Goal: Information Seeking & Learning: Learn about a topic

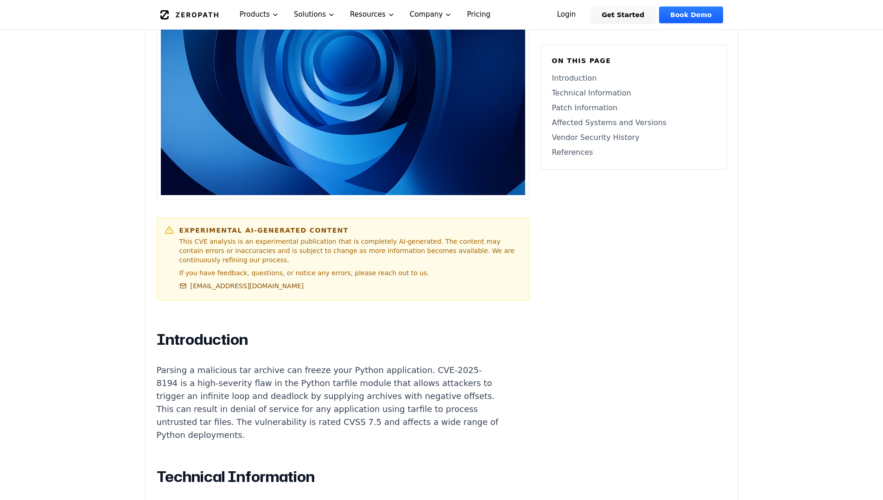
scroll to position [371, 0]
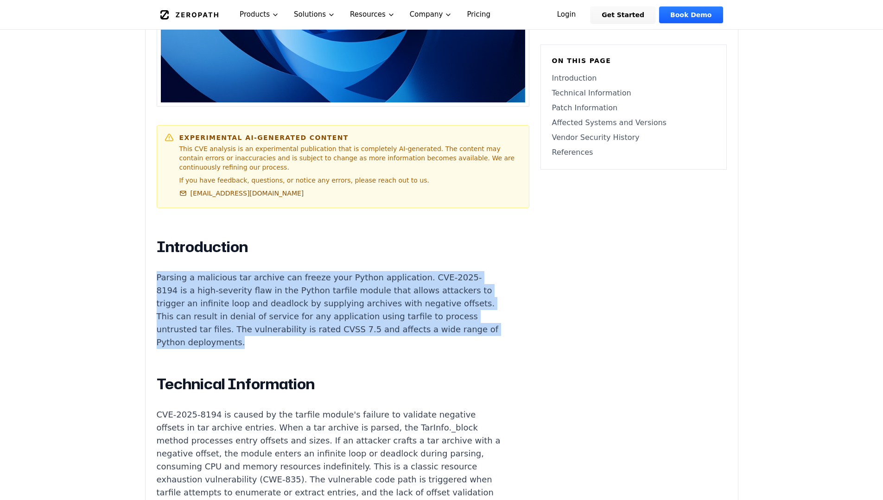
drag, startPoint x: 290, startPoint y: 332, endPoint x: 154, endPoint y: 269, distance: 149.9
copy p "Parsing a malicious tar archive can freeze your Python application. CVE-2025-81…"
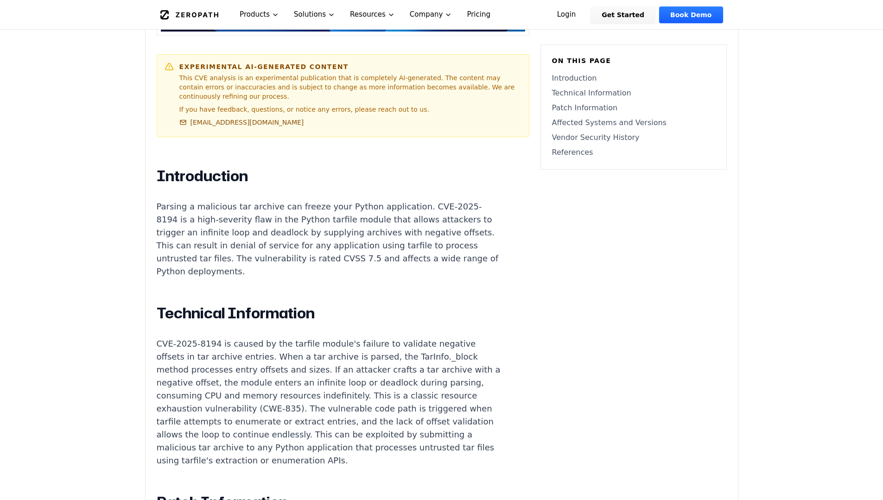
scroll to position [463, 0]
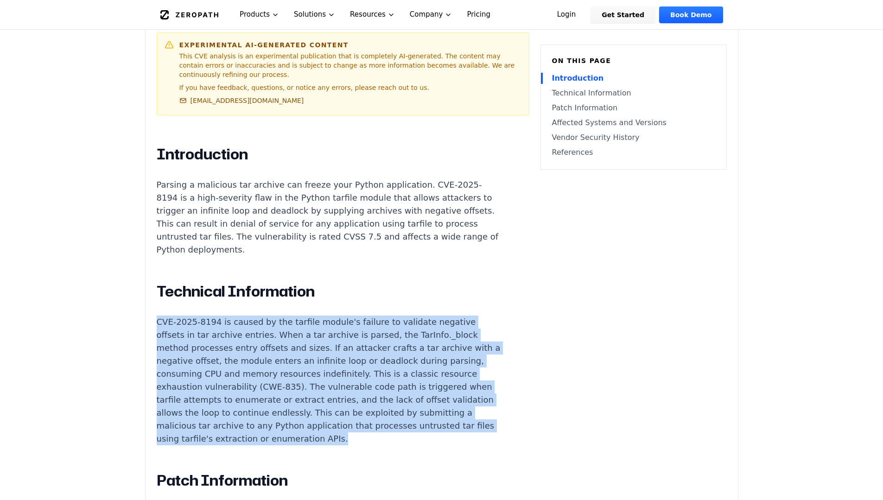
drag, startPoint x: 158, startPoint y: 315, endPoint x: 394, endPoint y: 432, distance: 263.2
copy p "CVE-2025-8194 is caused by the tarfile module's failure to validate negative of…"
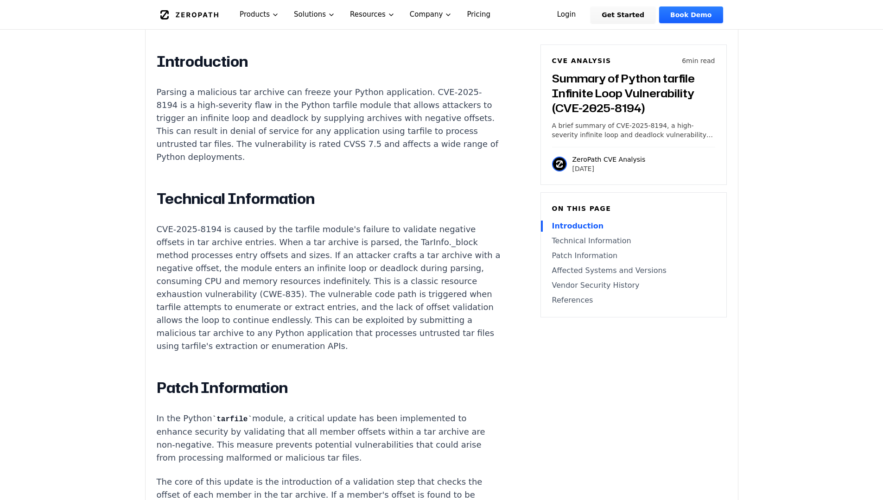
click at [558, 372] on div "Experimental AI-Generated Content This CVE analysis is an experimental publicat…" at bounding box center [441, 464] width 592 height 1548
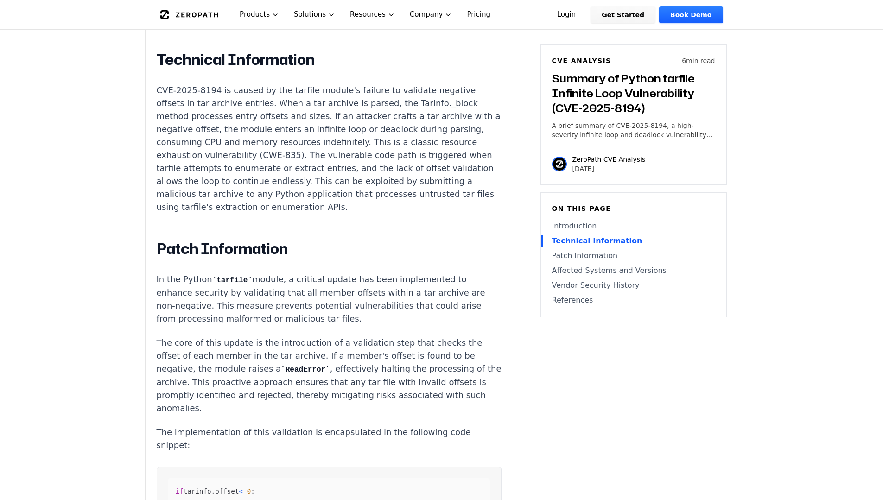
scroll to position [741, 0]
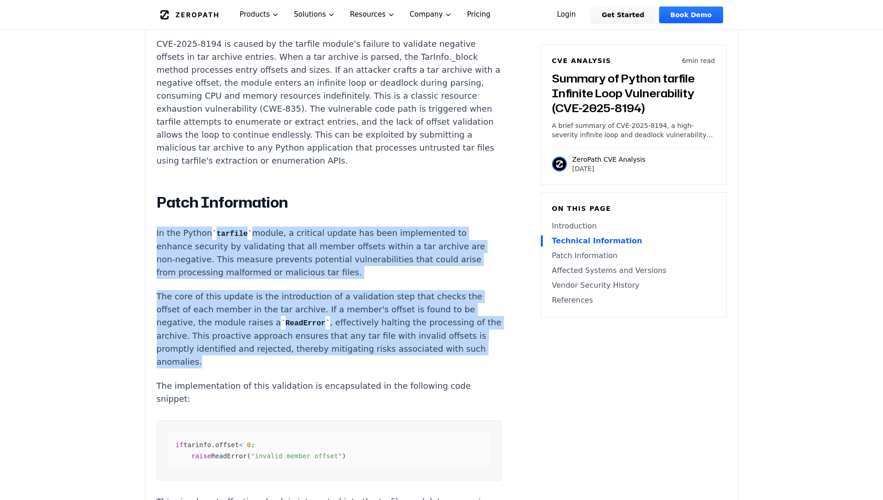
drag, startPoint x: 226, startPoint y: 352, endPoint x: 152, endPoint y: 221, distance: 150.2
click at [152, 221] on div "Experimental AI-Generated Content This CVE analysis is an experimental publicat…" at bounding box center [441, 279] width 592 height 1548
copy div "In the Python tarfile module, a critical update has been implemented to enhance…"
click at [398, 193] on h2 "Patch Information" at bounding box center [329, 202] width 345 height 19
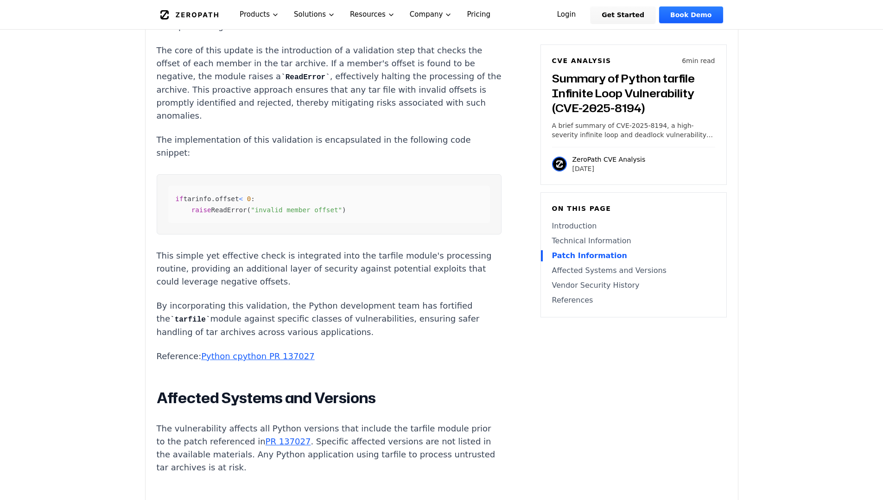
scroll to position [1066, 0]
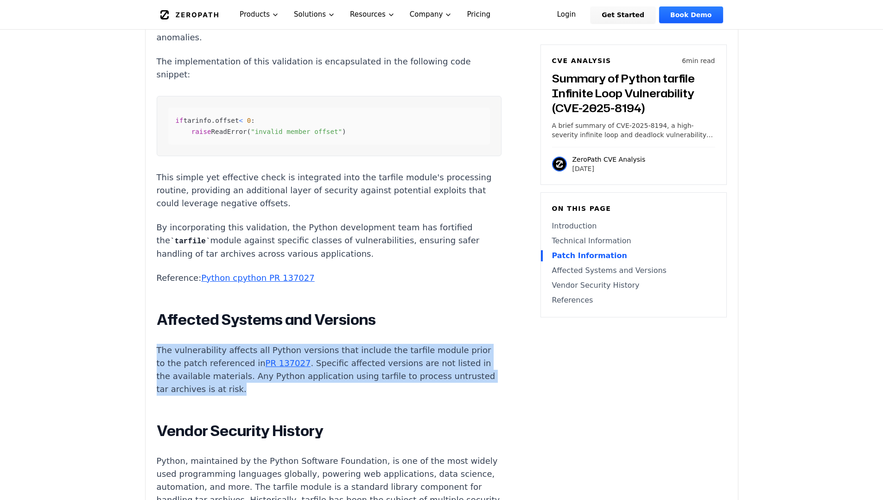
drag, startPoint x: 156, startPoint y: 342, endPoint x: 292, endPoint y: 379, distance: 141.7
copy p "The vulnerability affects all Python versions that include the tarfile module p…"
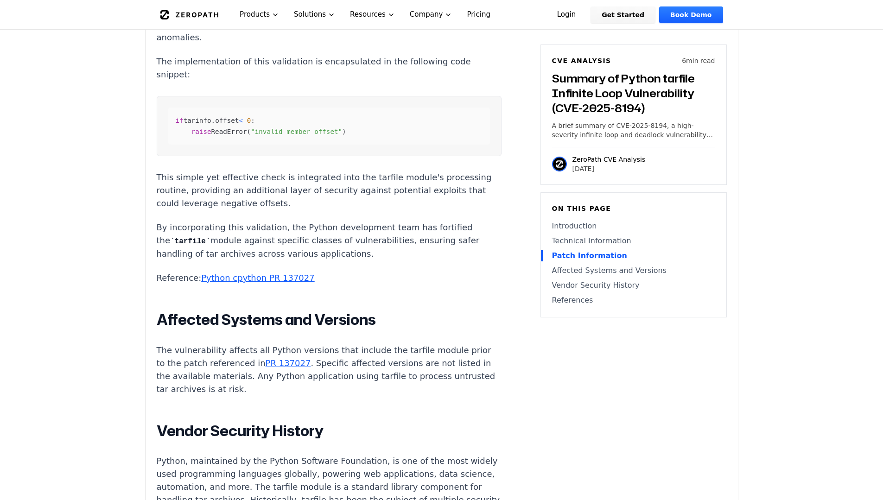
click at [388, 395] on div "Introduction Parsing a malicious tar archive can freeze your Python application…" at bounding box center [329, 115] width 345 height 1144
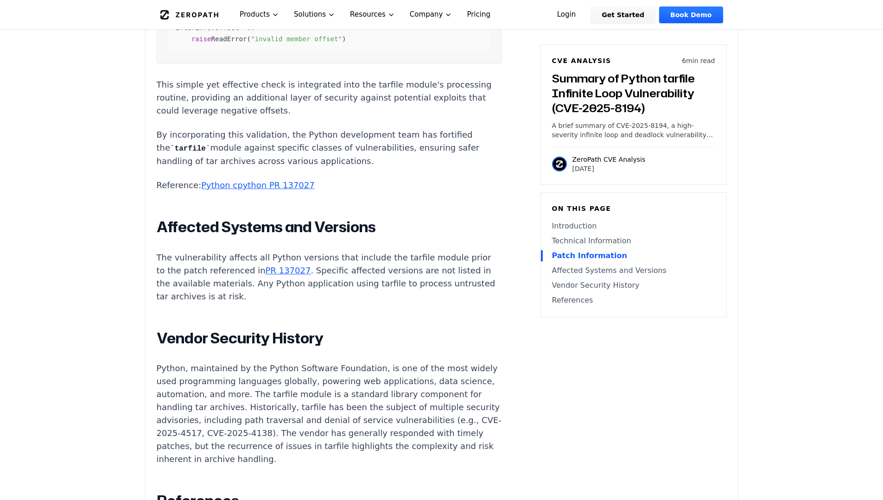
scroll to position [1205, 0]
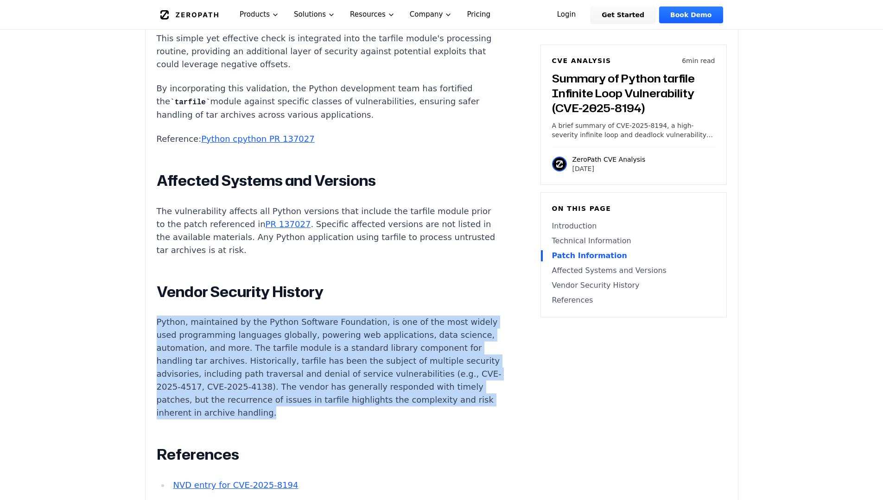
drag, startPoint x: 155, startPoint y: 313, endPoint x: 359, endPoint y: 402, distance: 222.3
copy p "Python, maintained by the Python Software Foundation, is one of the most widely…"
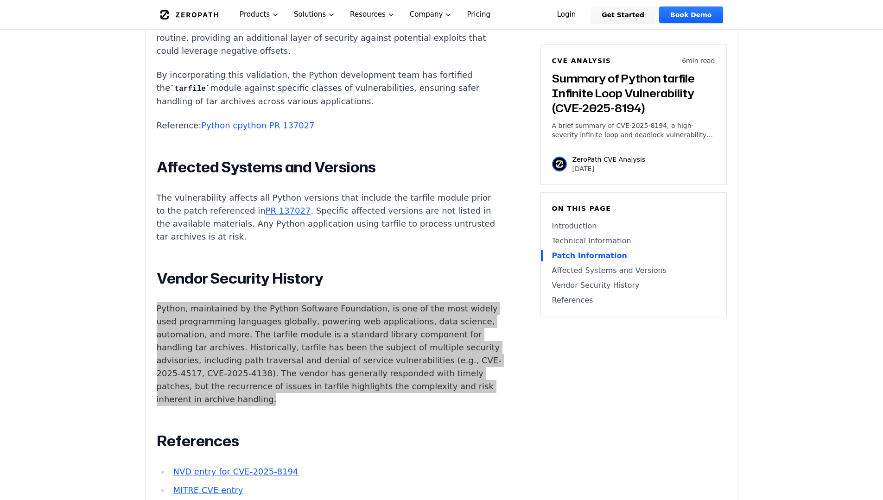
scroll to position [1390, 0]
